Goal: Download file/media

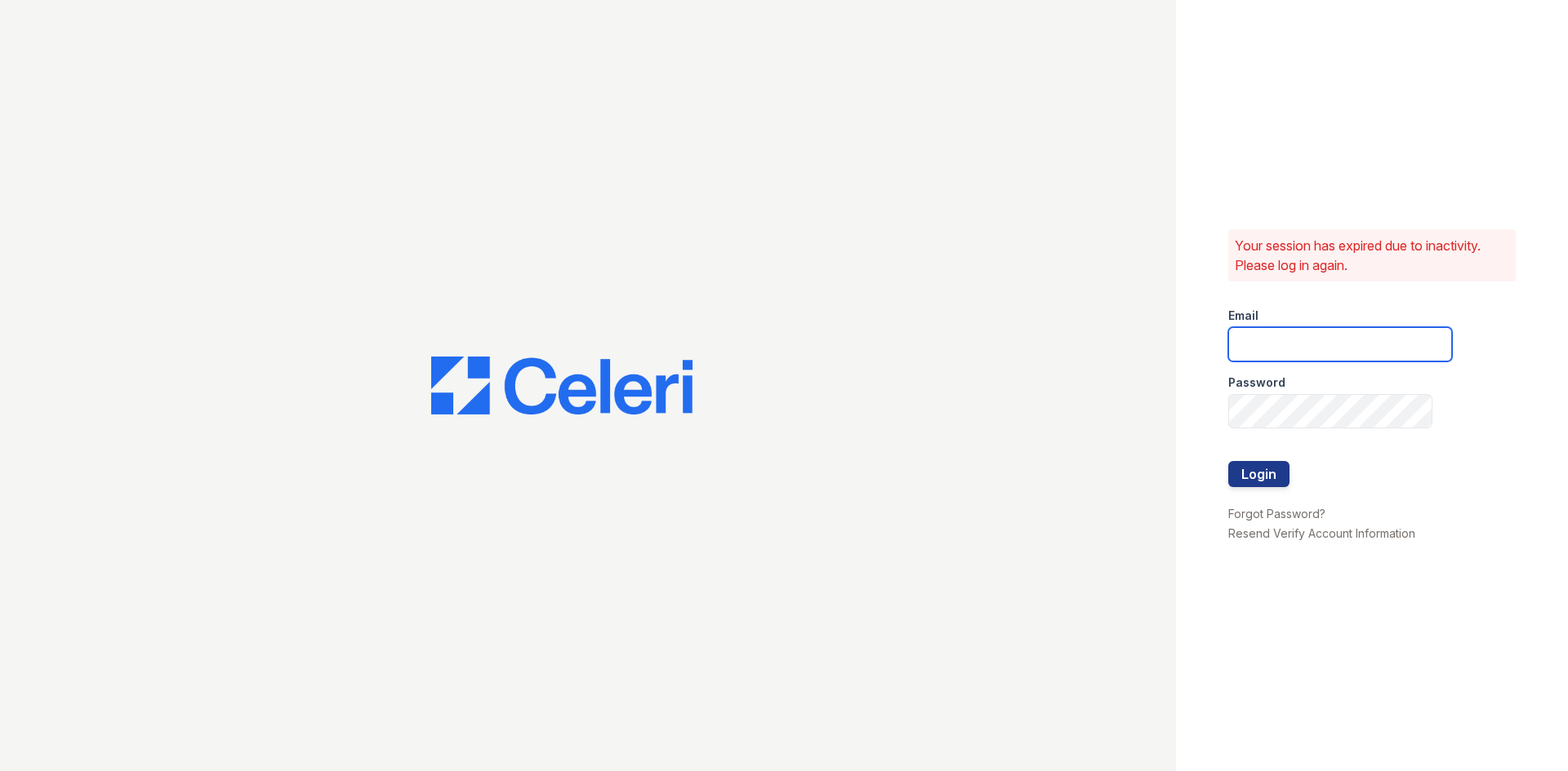
click at [1338, 345] on input "email" at bounding box center [1339, 344] width 224 height 34
type input "thereserve@thewoodruffway.com"
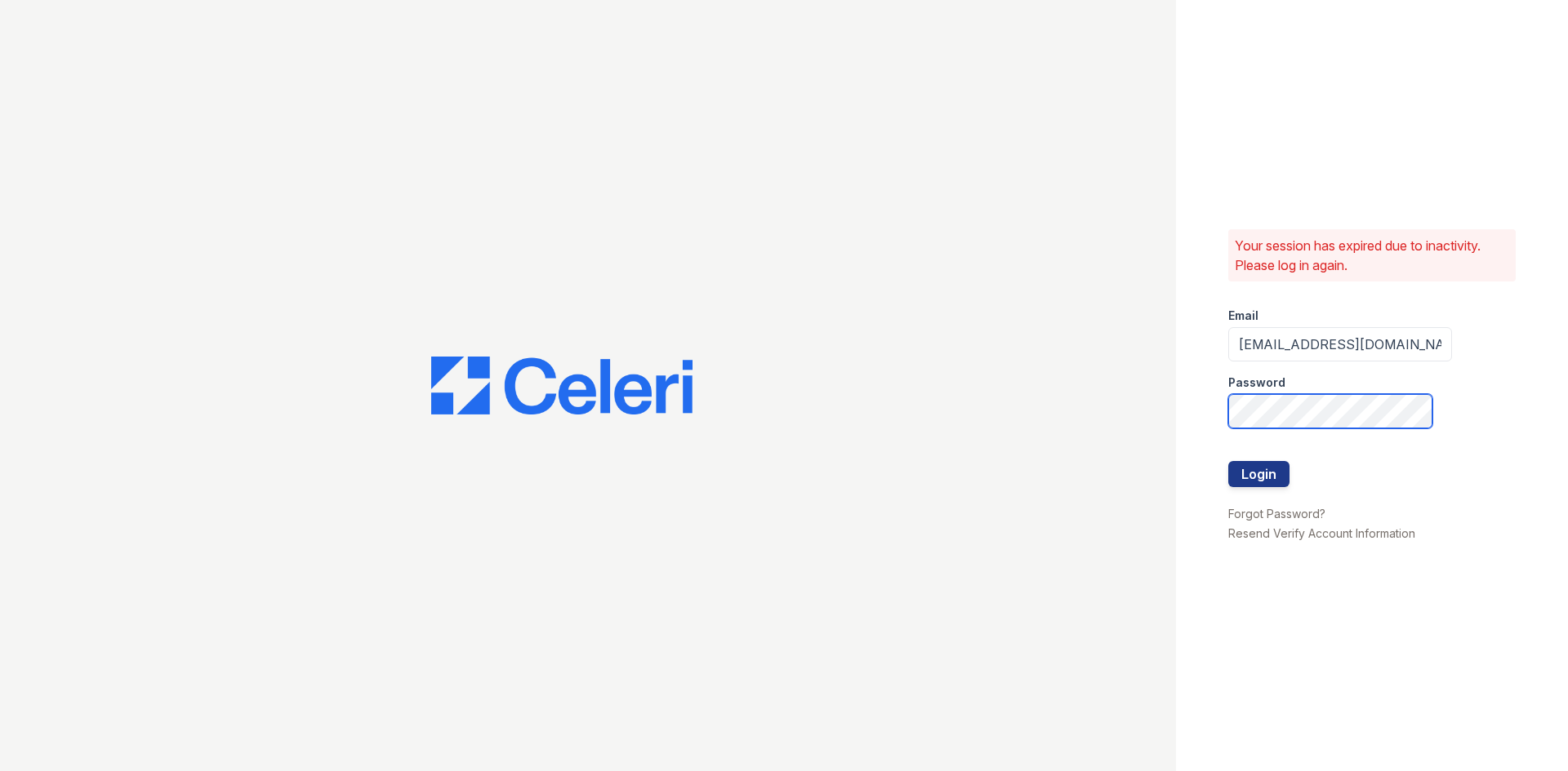
click at [1228, 461] on button "Login" at bounding box center [1258, 474] width 61 height 26
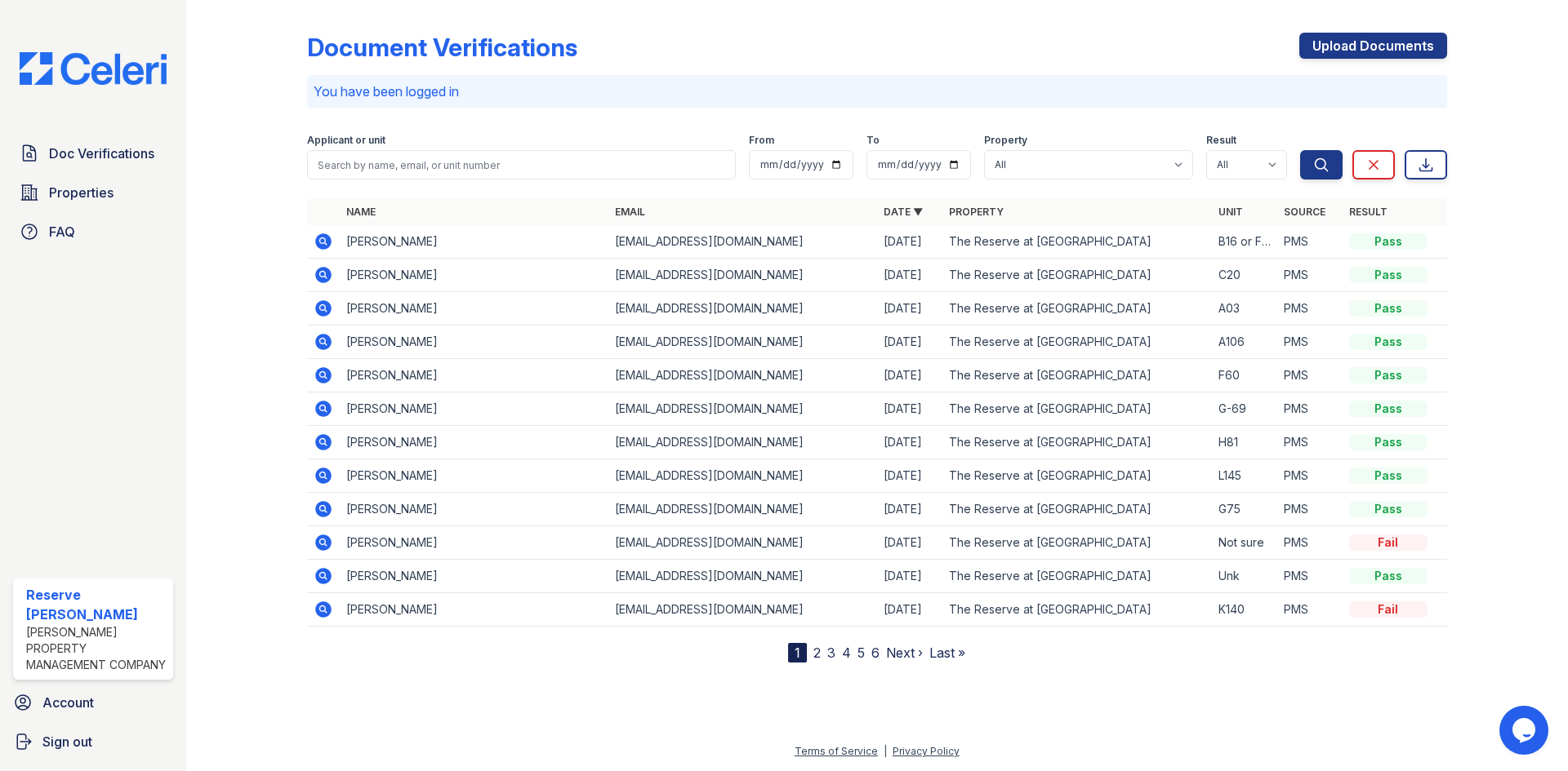
click at [323, 244] on icon at bounding box center [323, 242] width 17 height 17
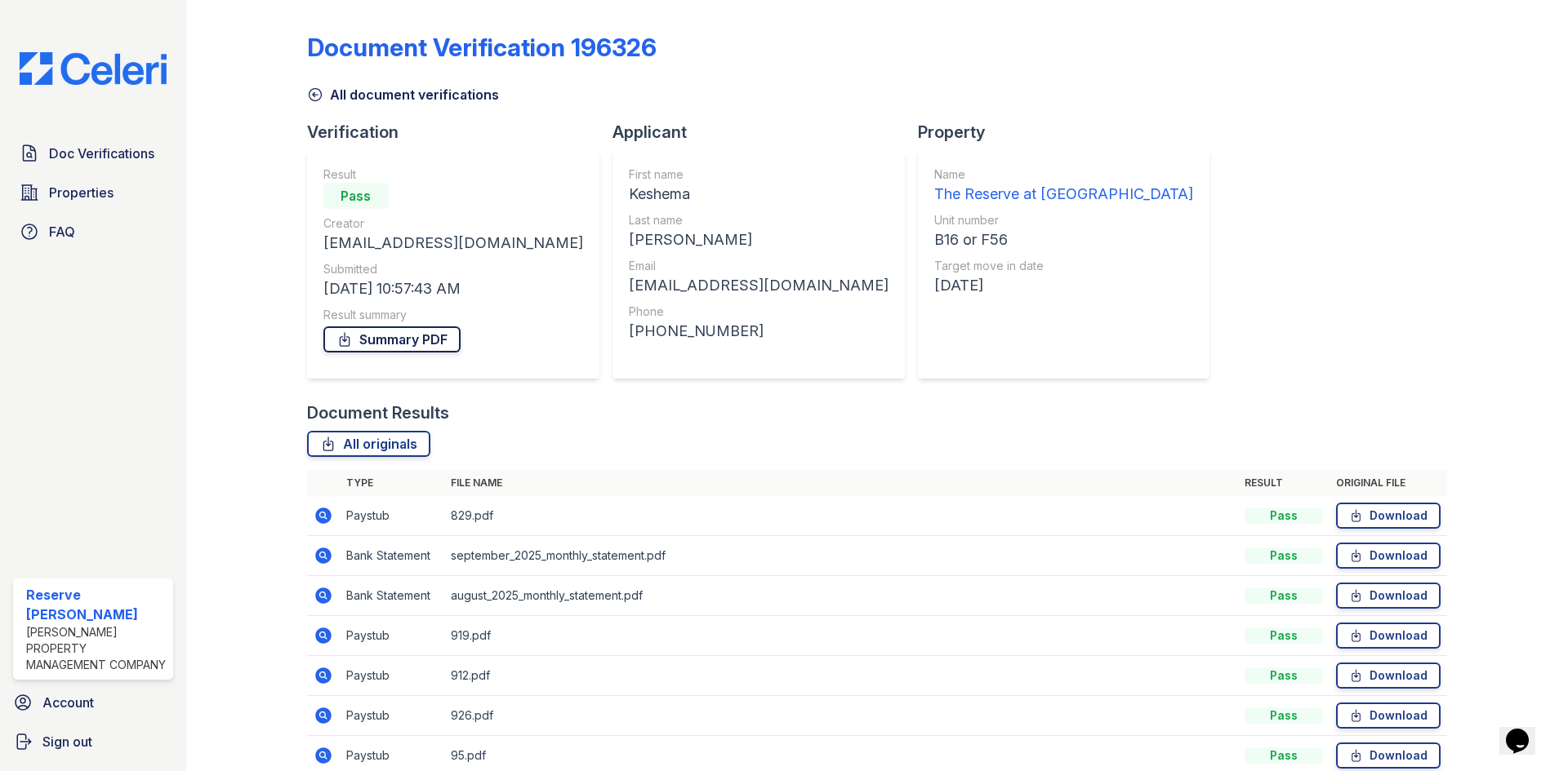
click at [393, 326] on link "Summary PDF" at bounding box center [392, 339] width 138 height 26
